Goal: Navigation & Orientation: Find specific page/section

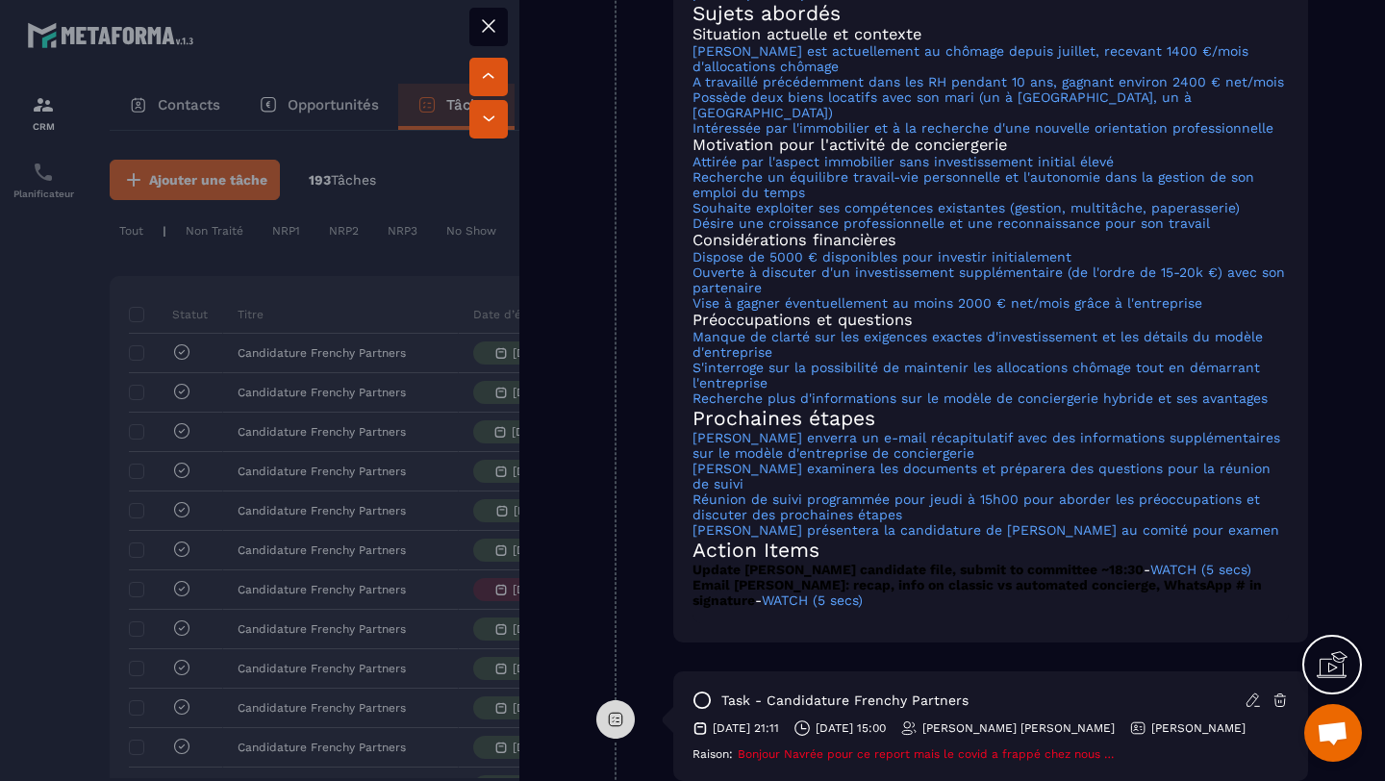
scroll to position [1711, 0]
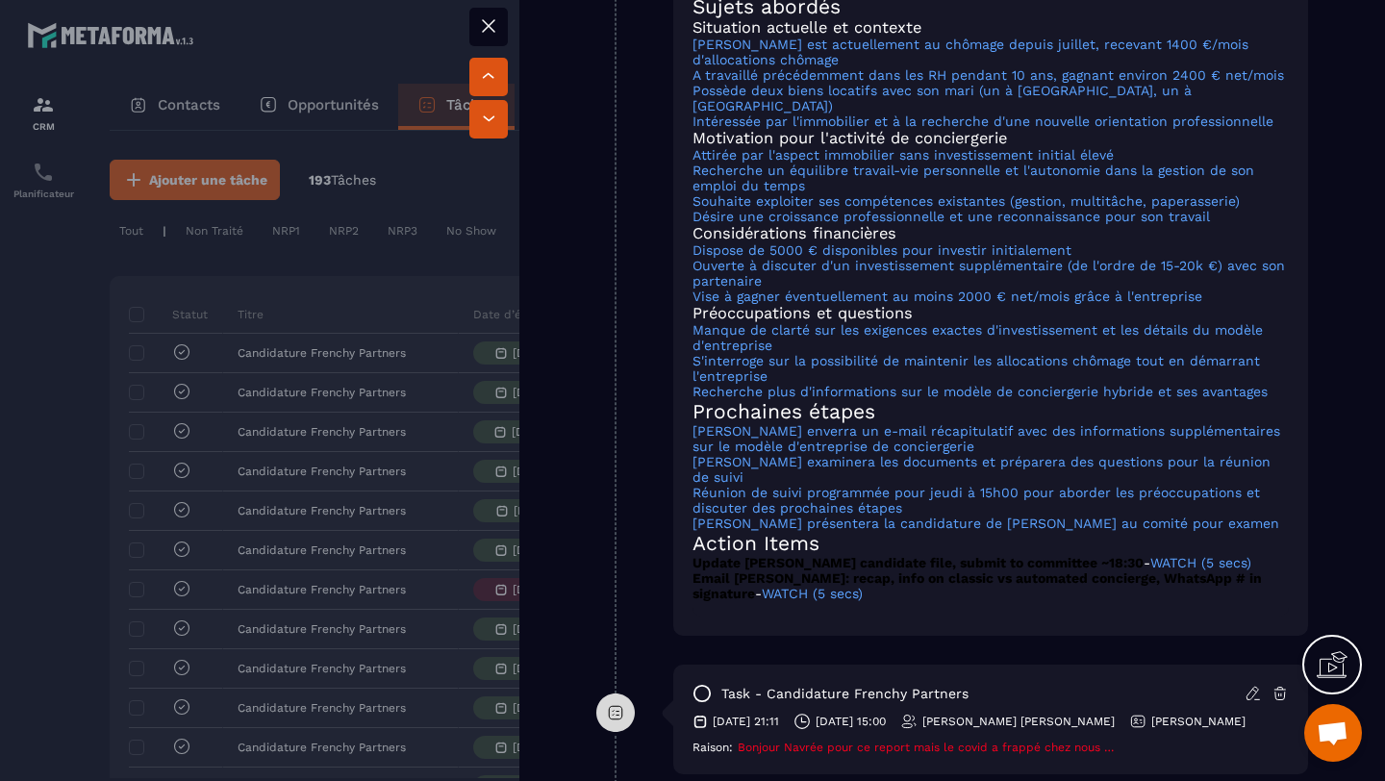
click at [485, 25] on icon at bounding box center [488, 25] width 23 height 23
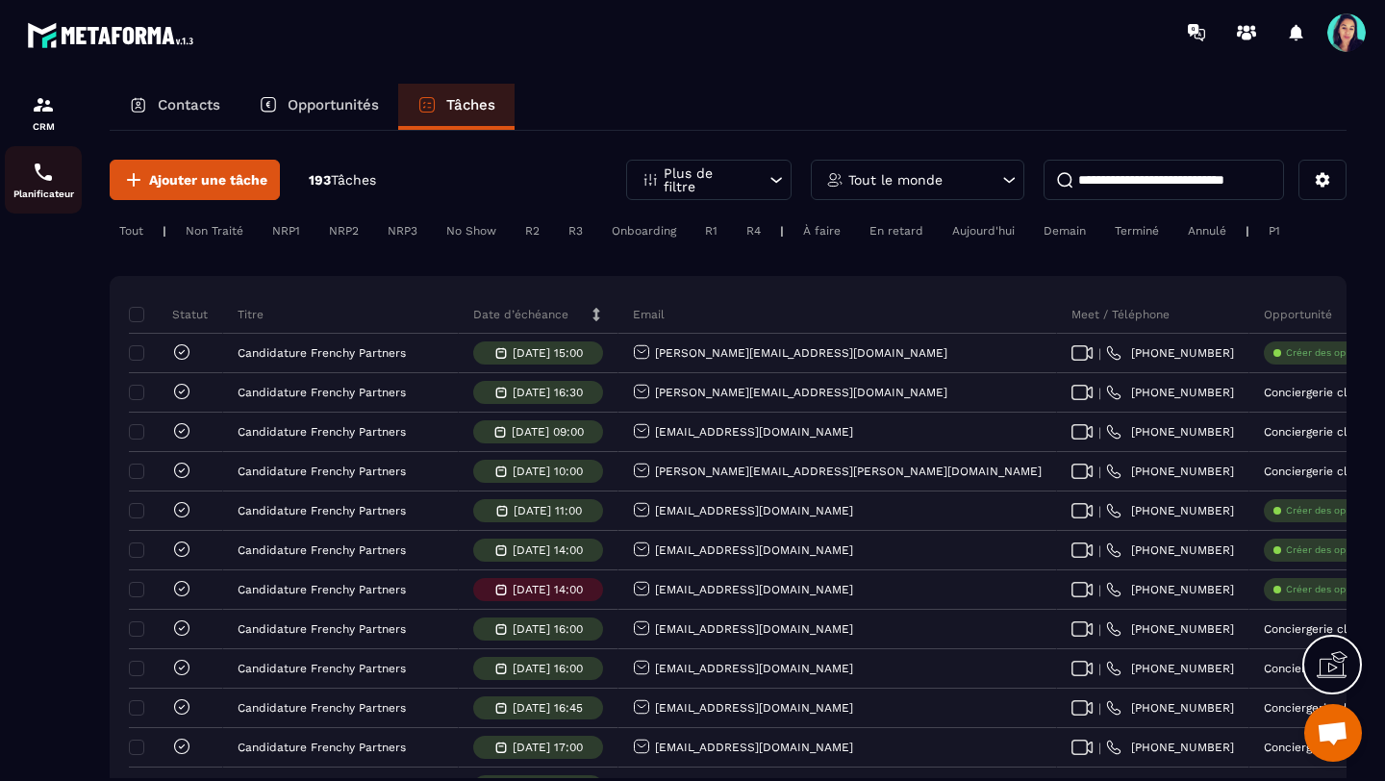
click at [40, 181] on img at bounding box center [43, 172] width 23 height 23
click at [38, 182] on img at bounding box center [43, 172] width 23 height 23
click at [38, 189] on div "Planificateur" at bounding box center [43, 180] width 77 height 38
click at [44, 114] on img at bounding box center [43, 104] width 23 height 23
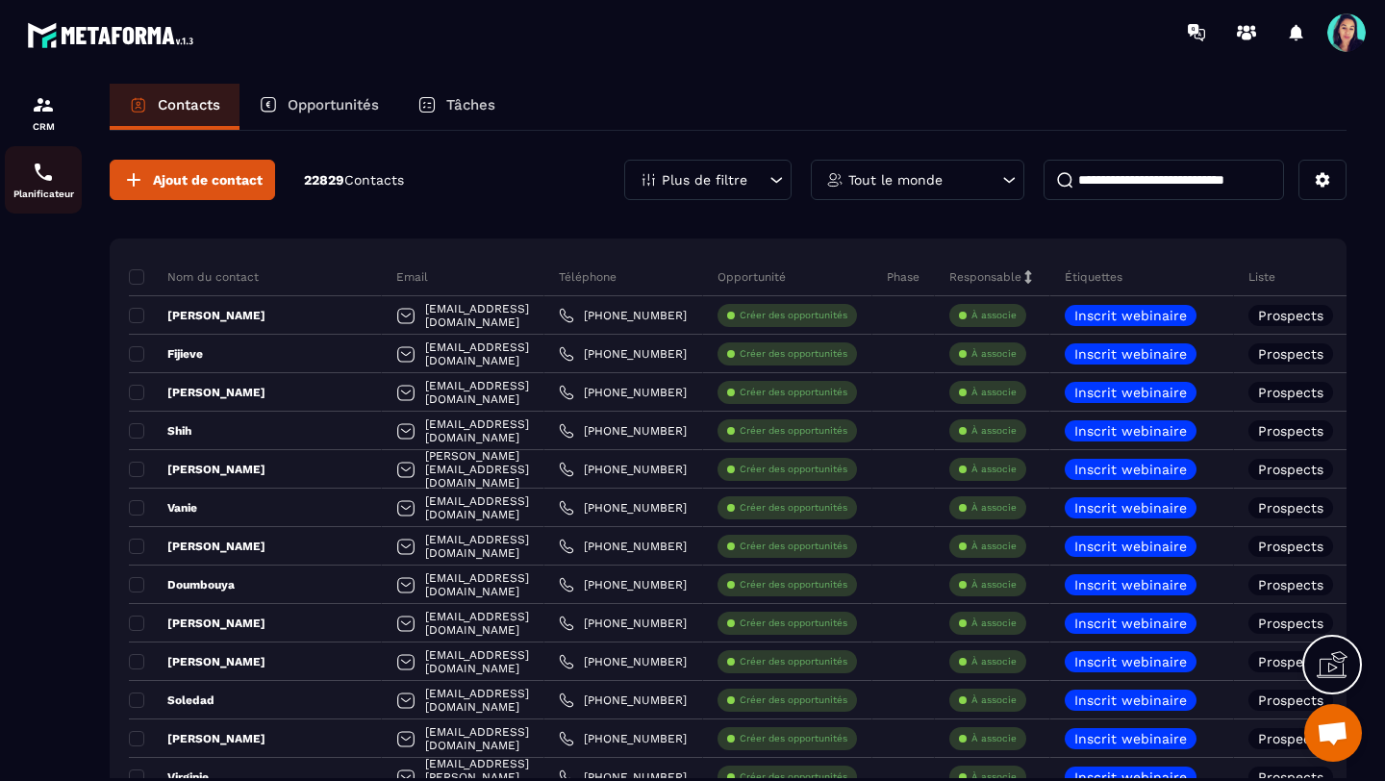
click at [38, 175] on img at bounding box center [43, 172] width 23 height 23
click at [33, 179] on img at bounding box center [43, 172] width 23 height 23
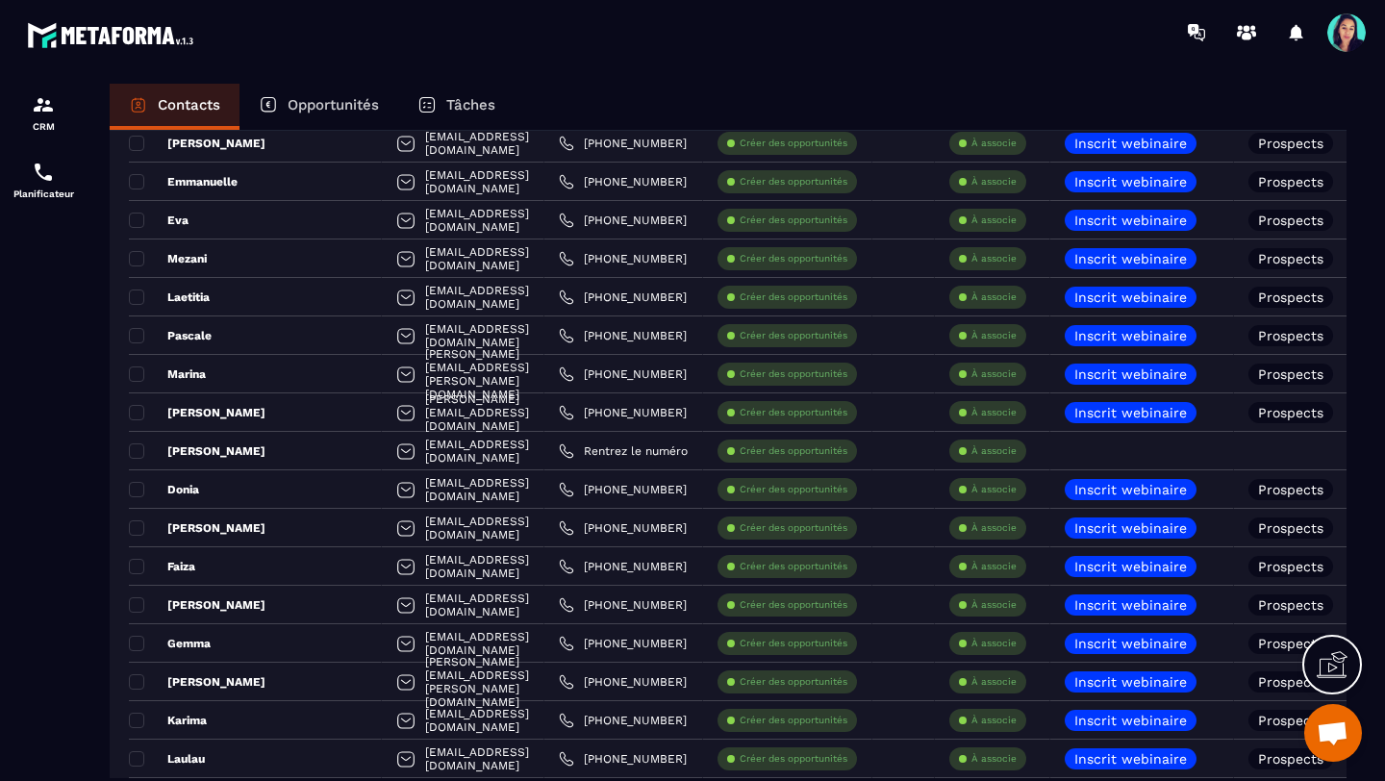
scroll to position [719, 0]
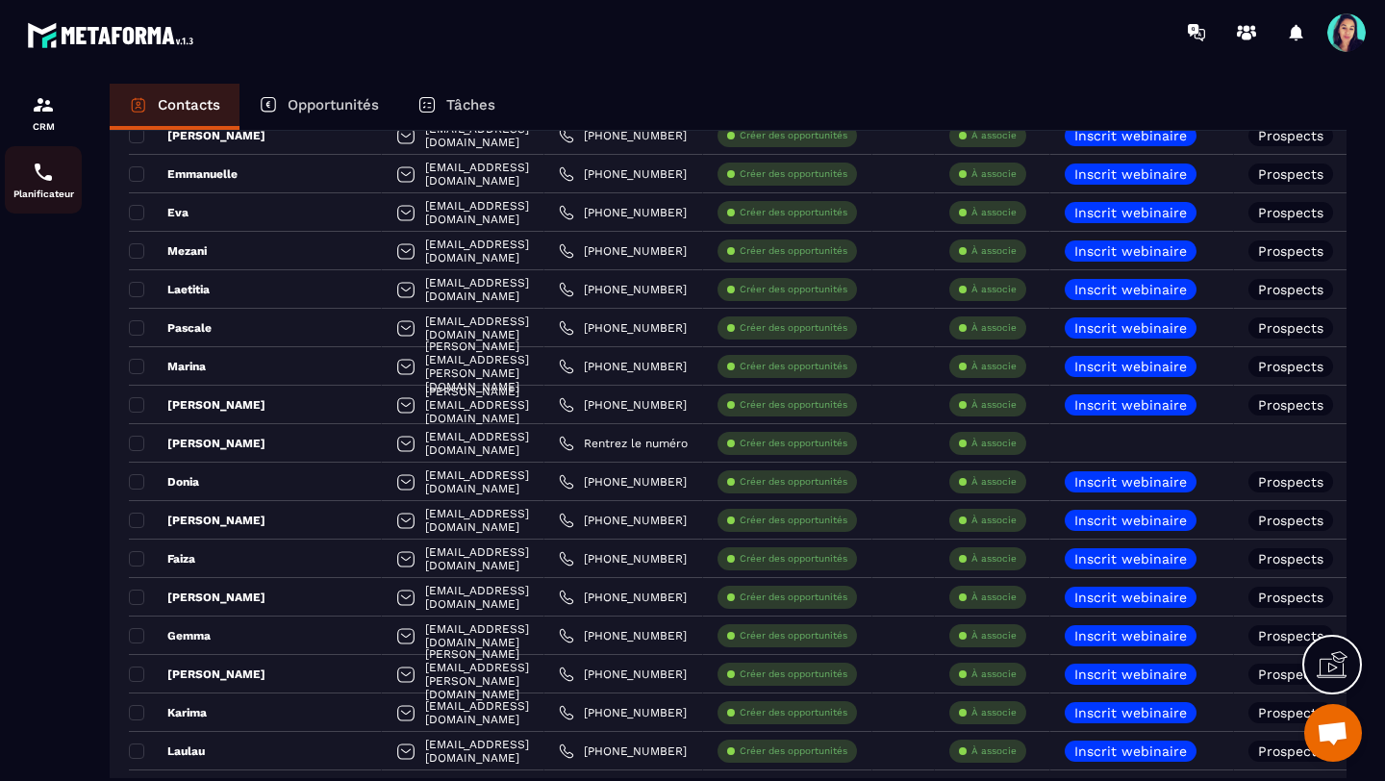
click at [37, 182] on img at bounding box center [43, 172] width 23 height 23
click at [43, 185] on div "Planificateur" at bounding box center [43, 180] width 77 height 38
click at [45, 176] on img at bounding box center [43, 172] width 23 height 23
click at [38, 114] on img at bounding box center [43, 104] width 23 height 23
click at [1197, 29] on icon at bounding box center [1193, 30] width 11 height 13
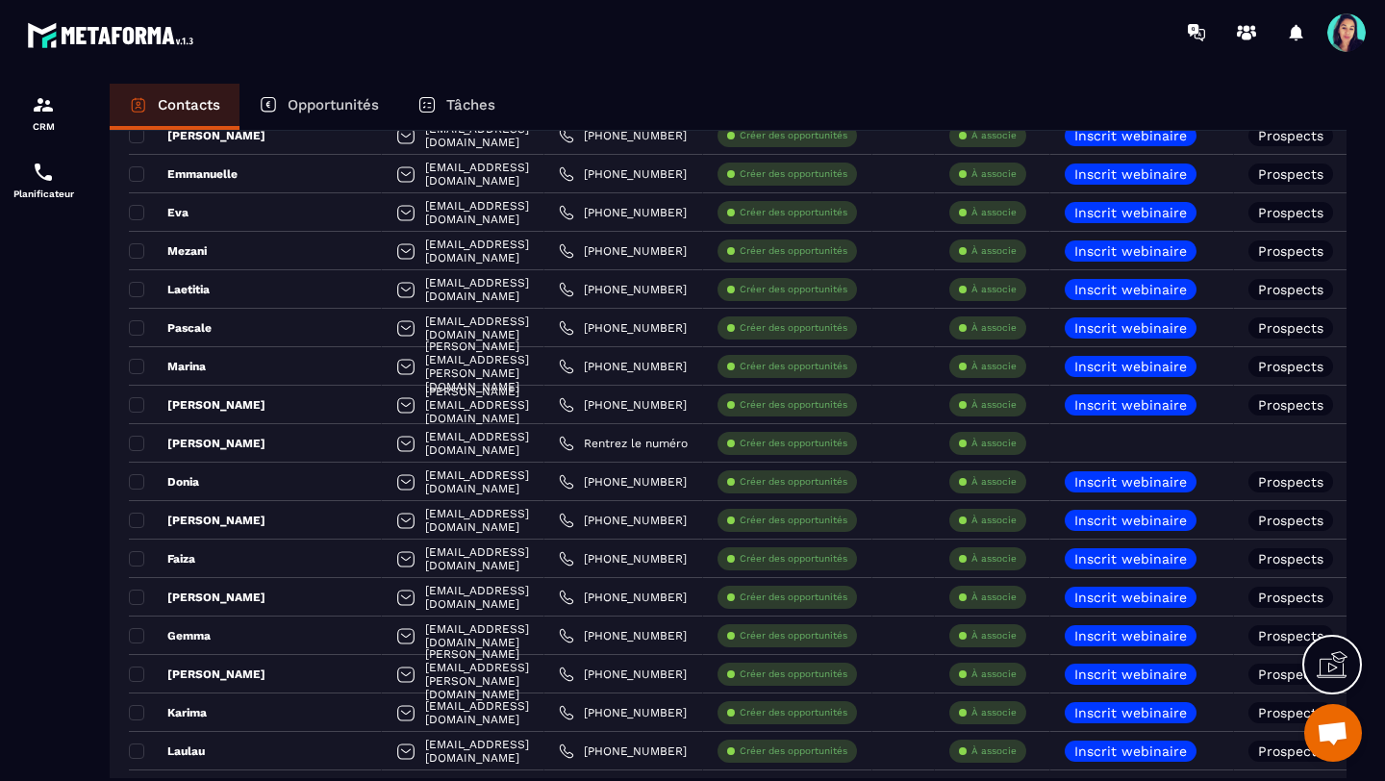
click at [467, 102] on p "Tâches" at bounding box center [470, 104] width 49 height 17
